Goal: Task Accomplishment & Management: Use online tool/utility

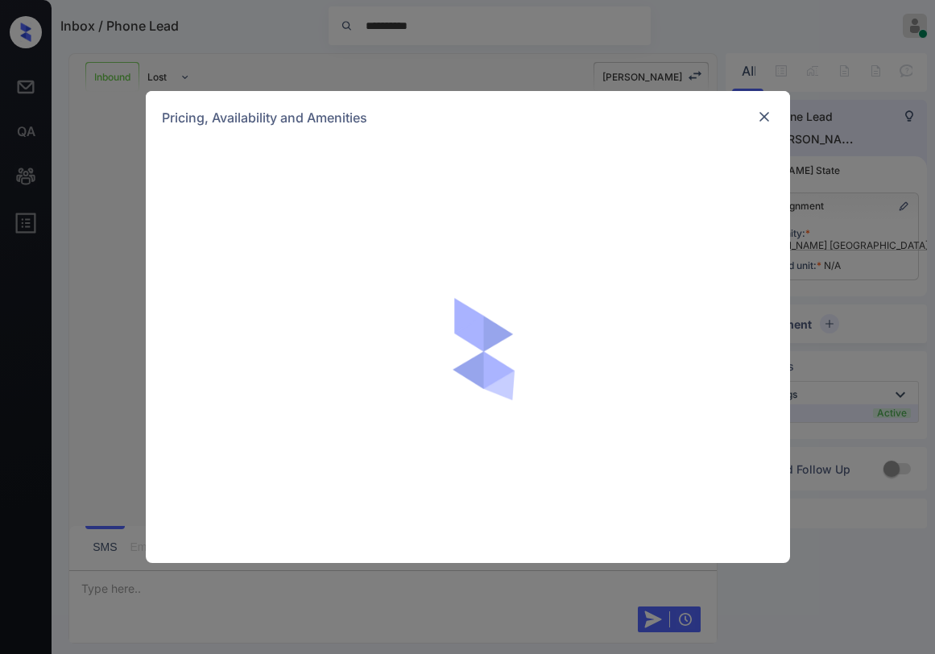
scroll to position [156, 0]
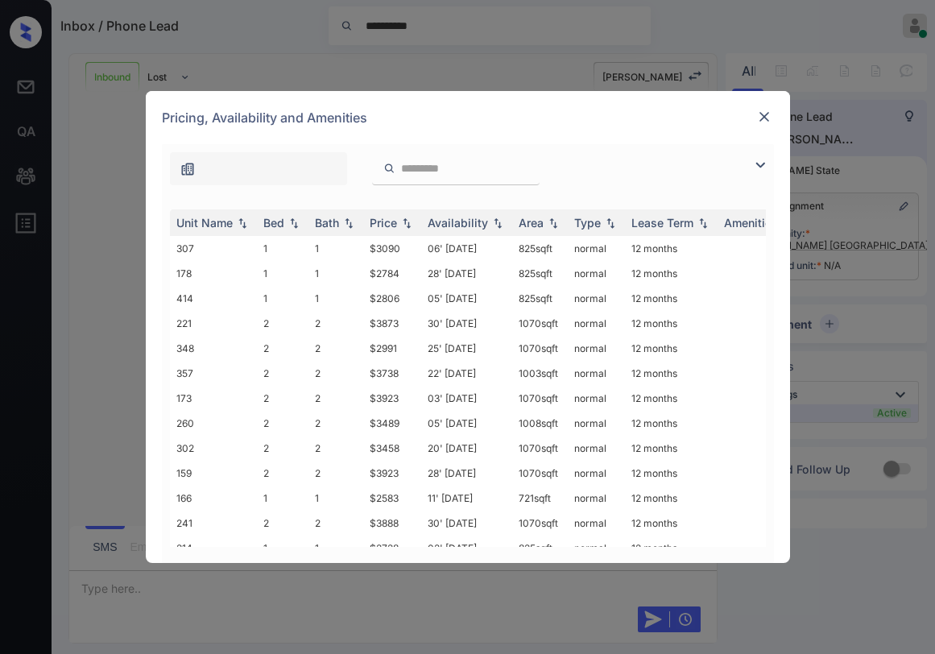
click at [754, 163] on img at bounding box center [759, 164] width 19 height 19
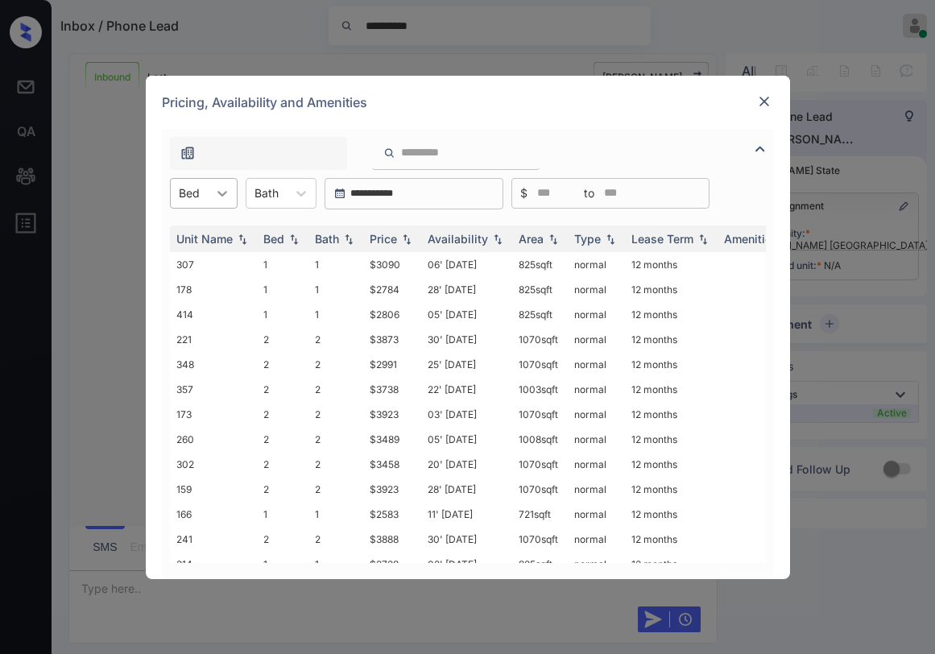
click at [219, 199] on icon at bounding box center [222, 193] width 16 height 16
click at [200, 238] on div "1" at bounding box center [204, 232] width 68 height 29
click at [392, 238] on div "Price" at bounding box center [383, 239] width 27 height 14
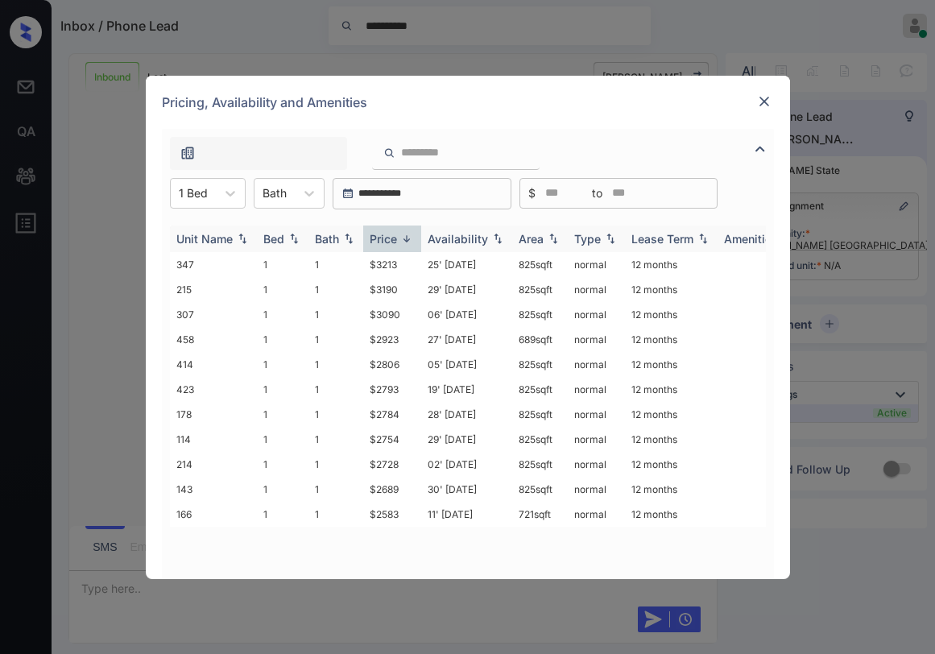
click at [395, 238] on div "Price" at bounding box center [383, 239] width 27 height 14
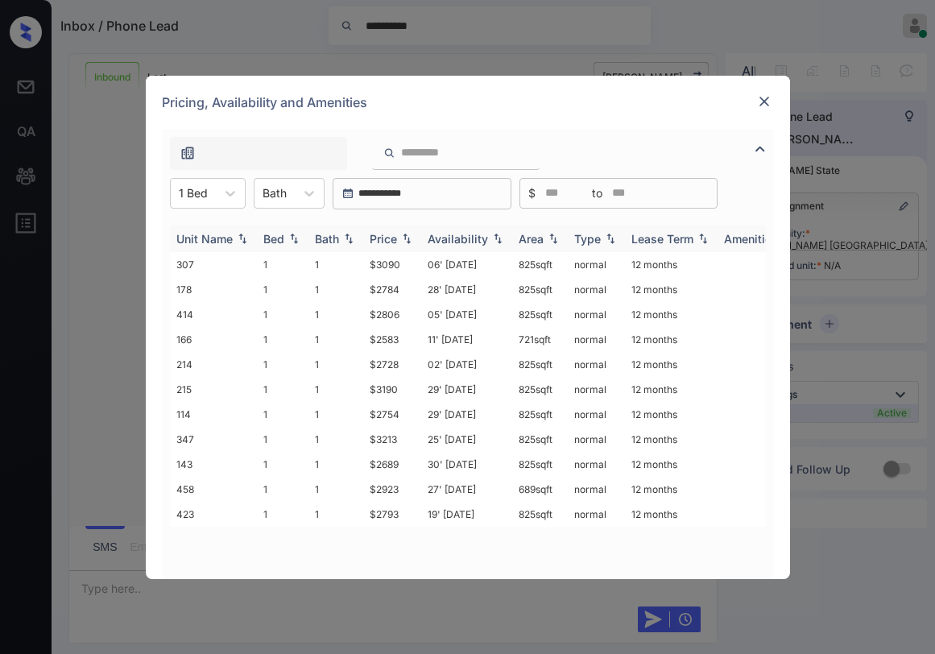
click at [395, 238] on div "Price" at bounding box center [383, 239] width 27 height 14
click at [394, 237] on div "Price" at bounding box center [383, 239] width 27 height 14
click at [398, 237] on div "Price" at bounding box center [392, 239] width 45 height 14
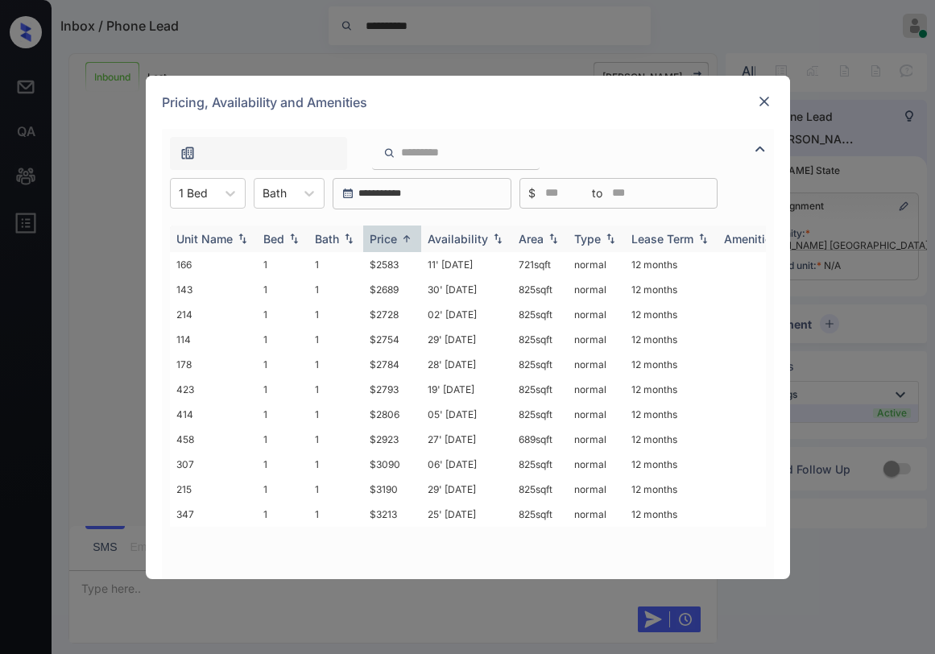
click at [393, 237] on div "Price" at bounding box center [383, 239] width 27 height 14
click at [388, 262] on td "$2583" at bounding box center [392, 264] width 58 height 25
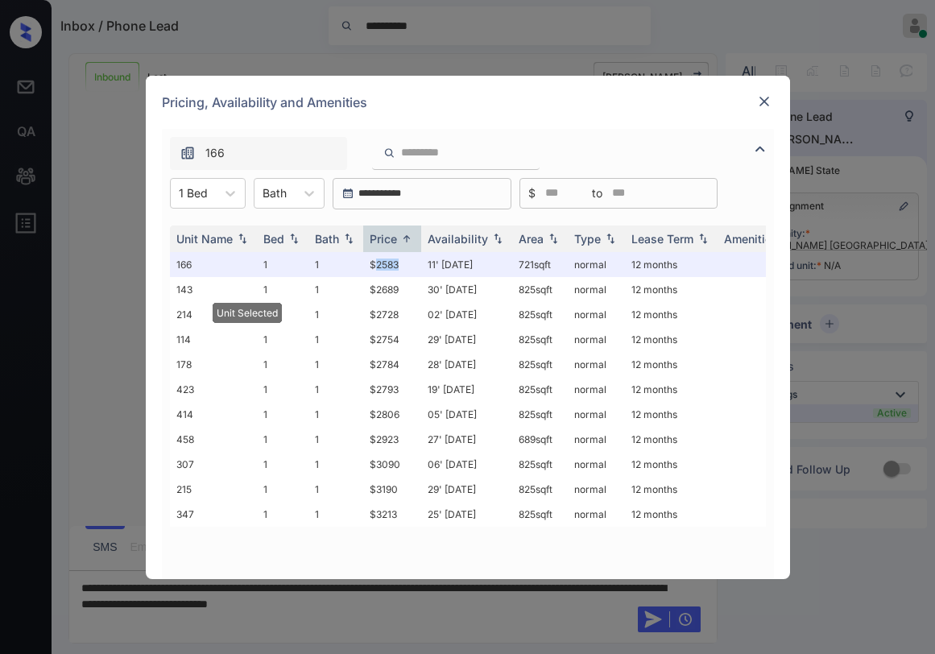
click at [760, 103] on img at bounding box center [764, 101] width 16 height 16
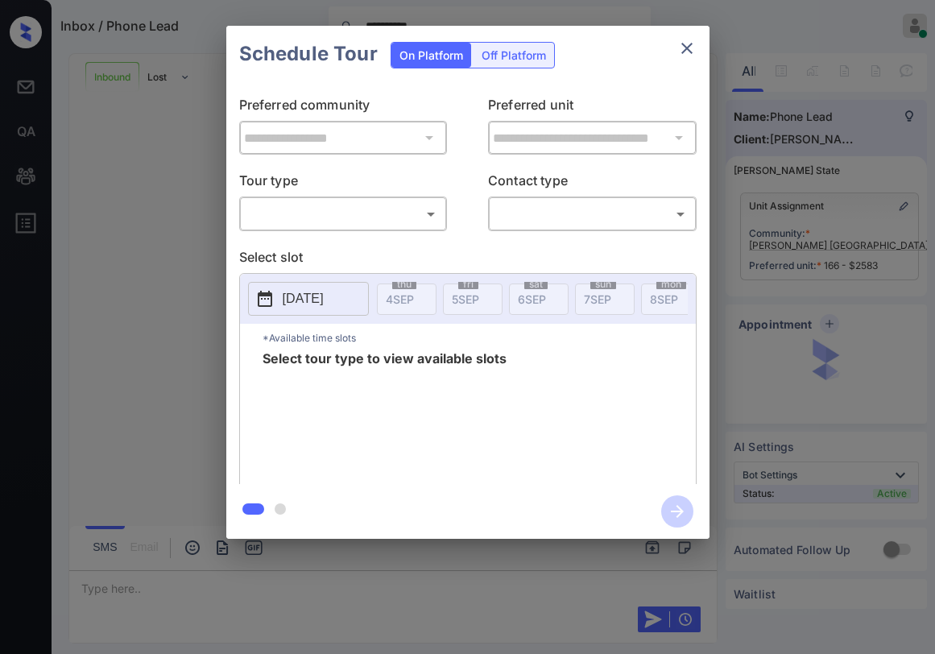
scroll to position [261, 0]
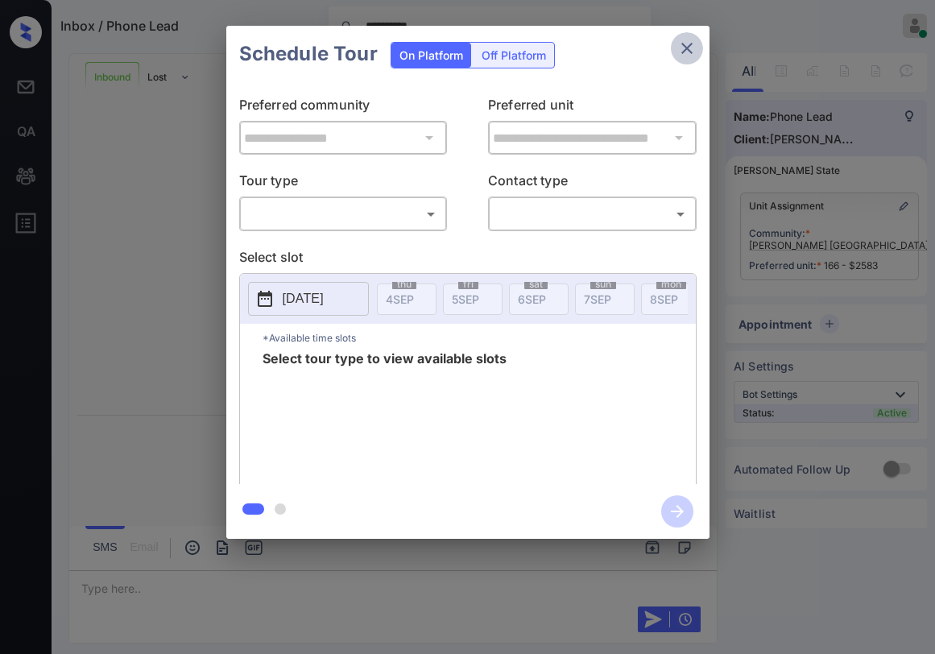
click at [689, 42] on icon "close" at bounding box center [686, 48] width 19 height 19
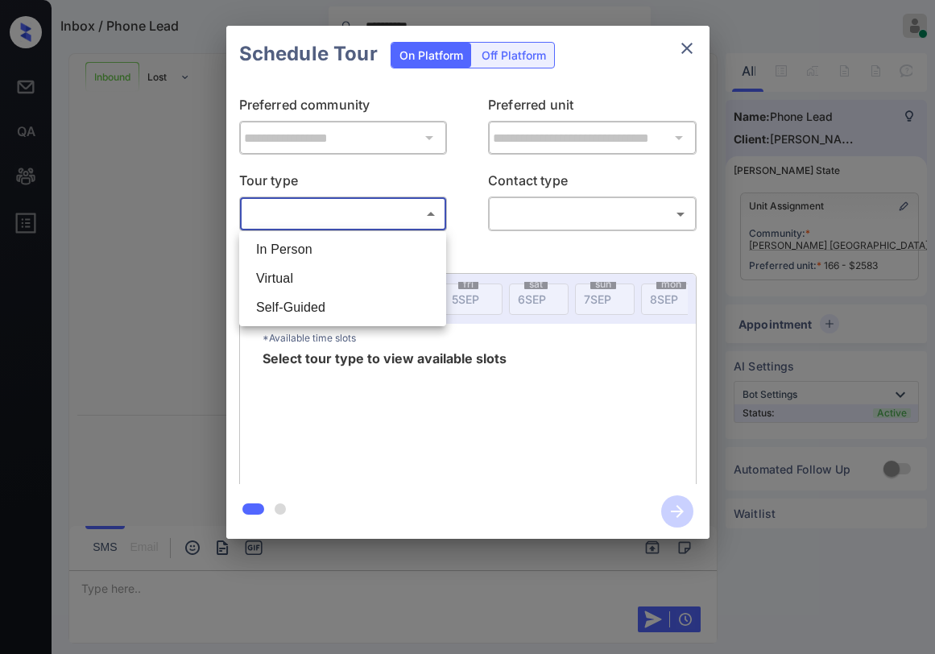
click at [345, 221] on body "**********" at bounding box center [467, 327] width 935 height 654
drag, startPoint x: 304, startPoint y: 250, endPoint x: 508, endPoint y: 237, distance: 204.9
click at [311, 246] on li "In Person" at bounding box center [342, 249] width 199 height 29
type input "********"
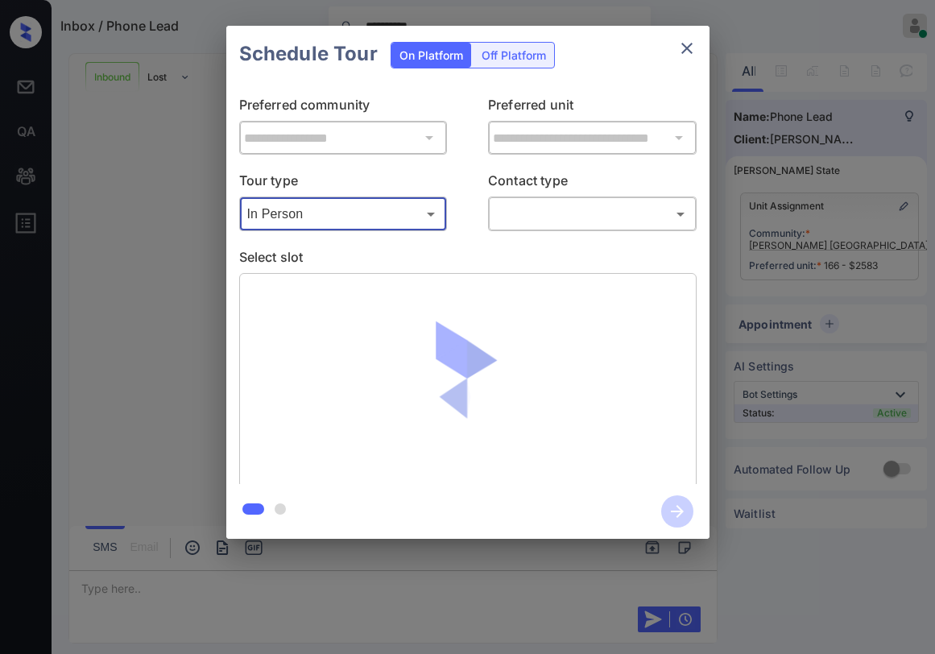
click at [617, 204] on body "**********" at bounding box center [467, 327] width 935 height 654
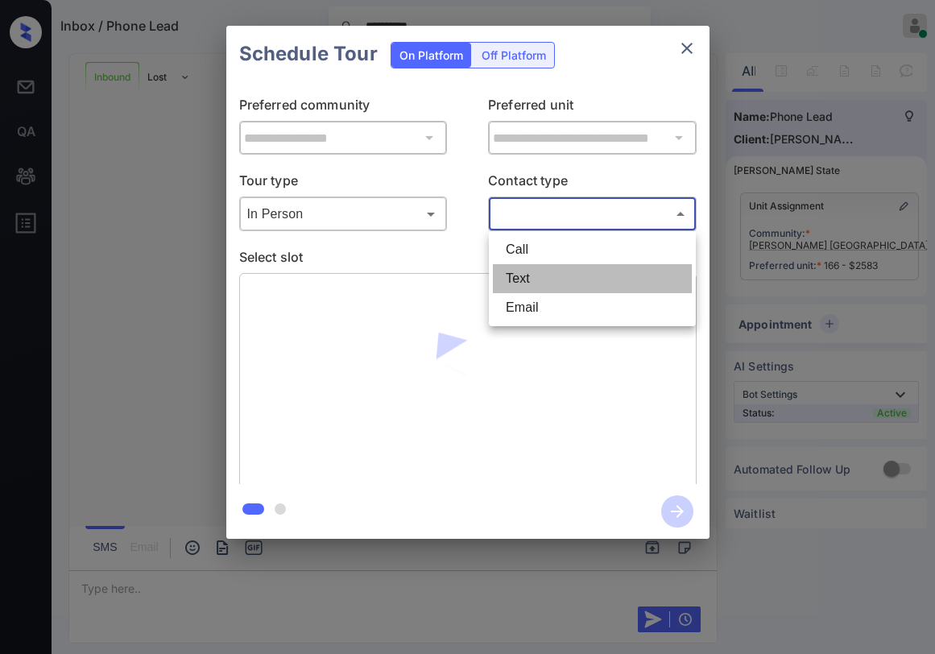
drag, startPoint x: 525, startPoint y: 271, endPoint x: 646, endPoint y: 262, distance: 121.9
click at [530, 271] on li "Text" at bounding box center [592, 278] width 199 height 29
type input "****"
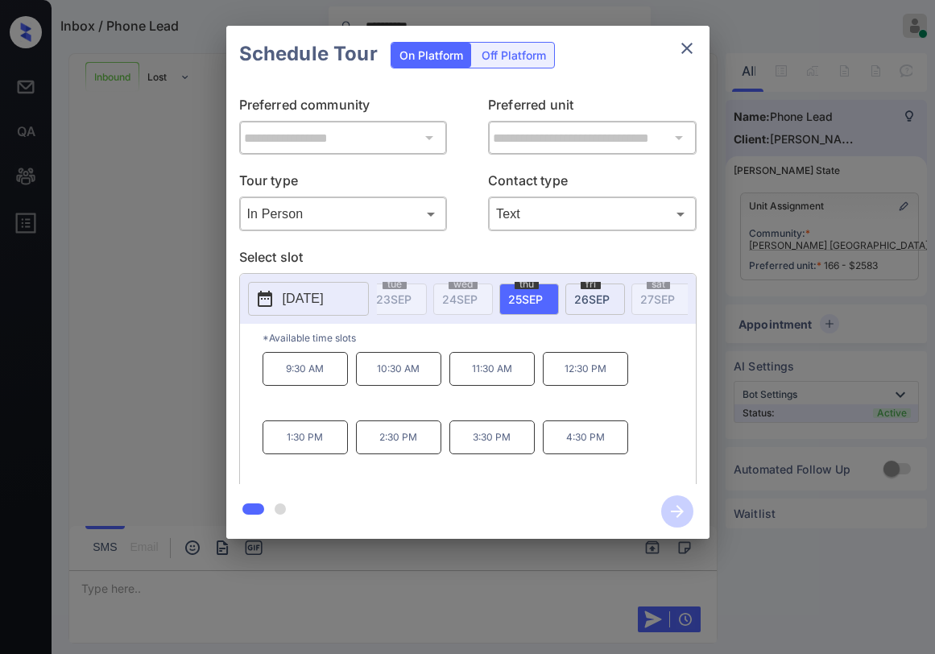
scroll to position [0, 1276]
click at [531, 288] on div "thu 25 SEP" at bounding box center [517, 298] width 60 height 31
click at [458, 253] on p "Select slot" at bounding box center [467, 260] width 457 height 26
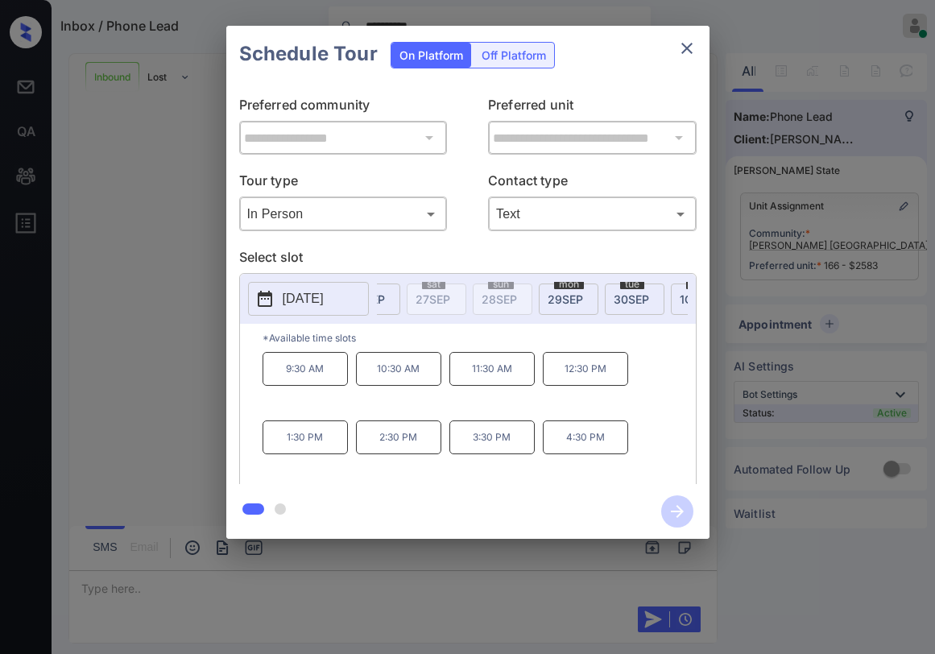
scroll to position [0, 1311]
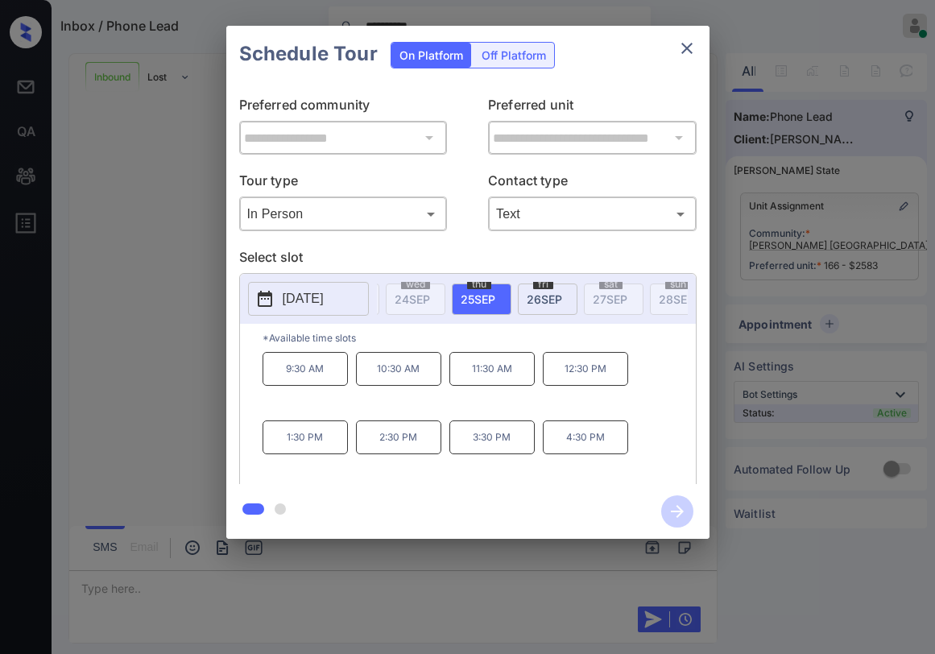
click at [470, 247] on p "Select slot" at bounding box center [467, 260] width 457 height 26
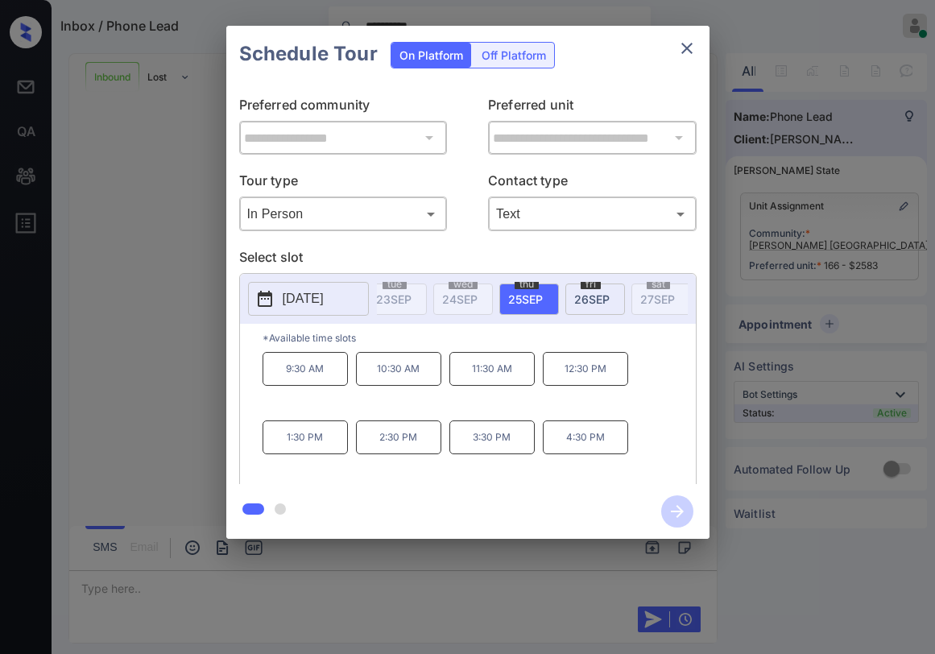
click at [486, 254] on p "Select slot" at bounding box center [467, 260] width 457 height 26
click at [473, 249] on p "Select slot" at bounding box center [467, 260] width 457 height 26
click at [432, 258] on p "Select slot" at bounding box center [467, 260] width 457 height 26
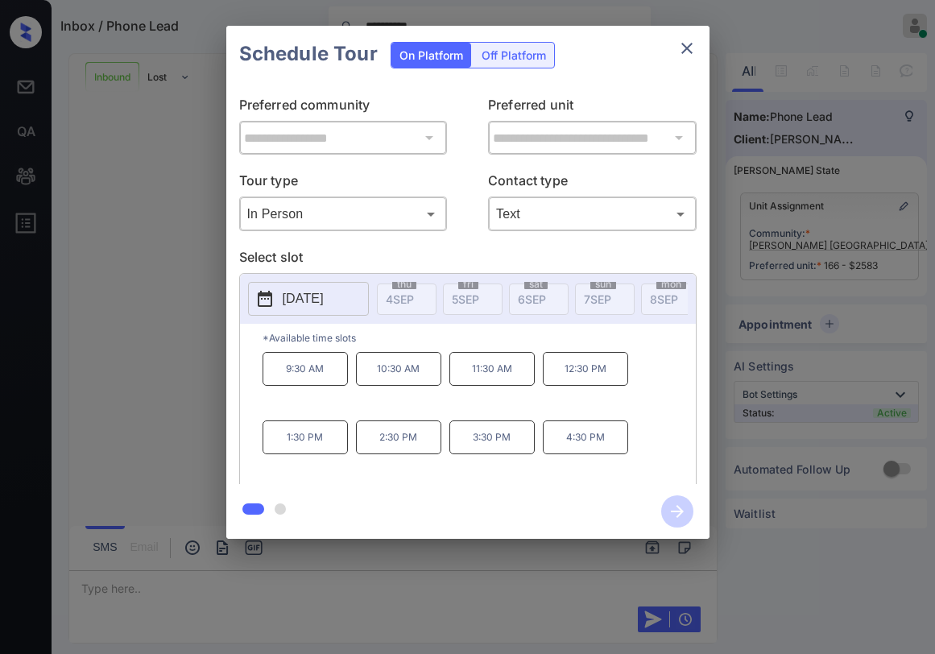
click at [447, 251] on p "Select slot" at bounding box center [467, 260] width 457 height 26
click at [448, 253] on p "Select slot" at bounding box center [467, 260] width 457 height 26
click at [419, 261] on p "Select slot" at bounding box center [467, 260] width 457 height 26
click at [687, 44] on icon "close" at bounding box center [686, 48] width 19 height 19
